Goal: Information Seeking & Learning: Learn about a topic

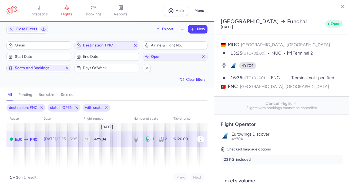
select select "days"
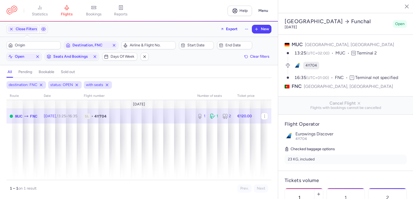
select select "days"
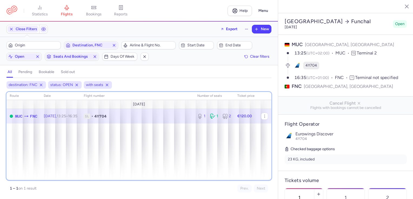
click at [129, 138] on div "route date Flight number number of seats Ticket price [DATE] MUC FNC [DATE] 13:…" at bounding box center [138, 136] width 265 height 88
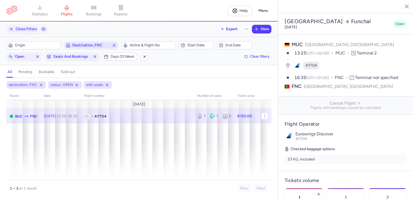
click at [114, 47] on icon "button" at bounding box center [114, 45] width 4 height 4
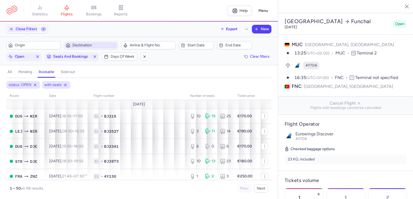
click at [81, 45] on span "Destination" at bounding box center [94, 45] width 44 height 4
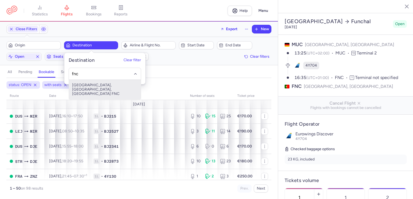
click at [88, 85] on span "[GEOGRAPHIC_DATA], [GEOGRAPHIC_DATA], [GEOGRAPHIC_DATA] FNC" at bounding box center [105, 89] width 72 height 19
type input "fnc"
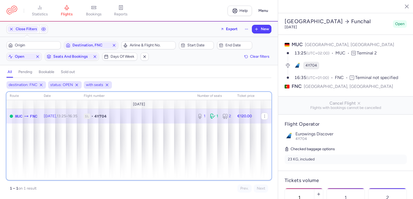
click at [135, 148] on div "route date Flight number number of seats Ticket price [DATE] MUC FNC [DATE] 13:…" at bounding box center [138, 136] width 265 height 88
